Goal: Information Seeking & Learning: Learn about a topic

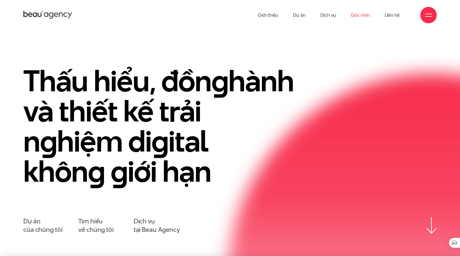
click at [359, 15] on link "Góc nhìn" at bounding box center [360, 15] width 19 height 30
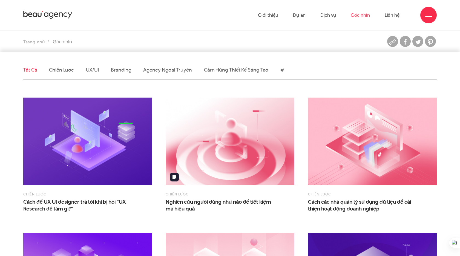
scroll to position [43, 0]
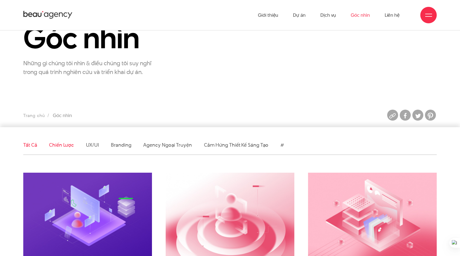
click at [64, 147] on link "Chiến lược" at bounding box center [61, 144] width 25 height 7
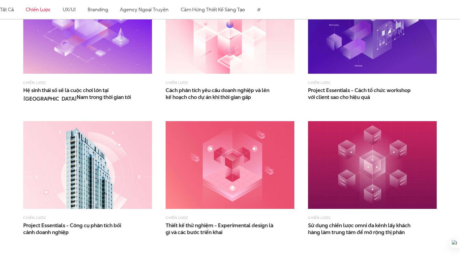
scroll to position [407, 0]
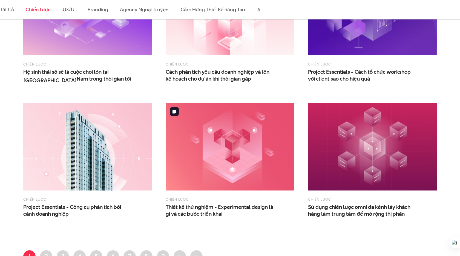
click at [210, 142] on img at bounding box center [230, 147] width 129 height 88
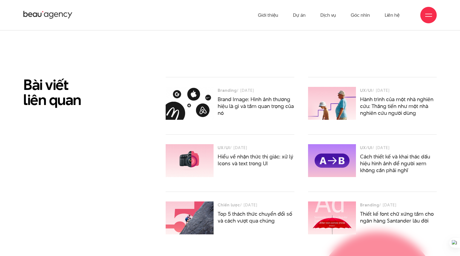
scroll to position [1799, 0]
